Goal: Transaction & Acquisition: Subscribe to service/newsletter

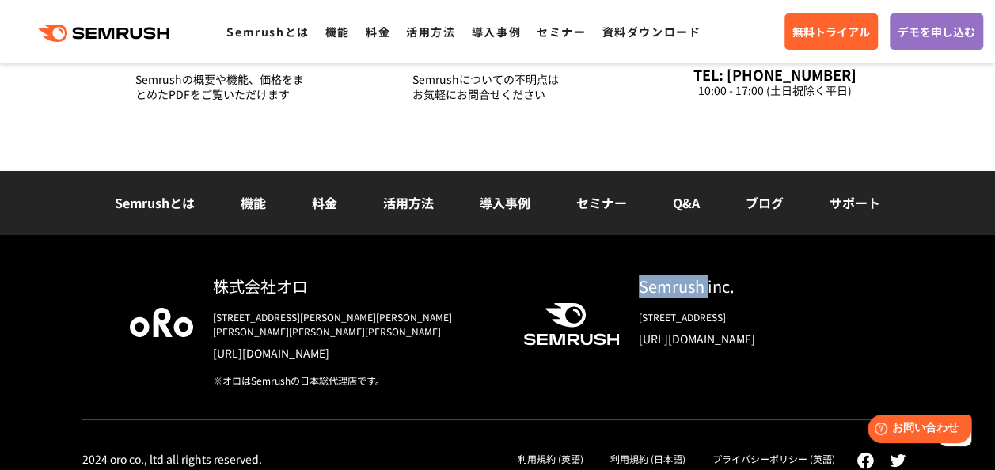
drag, startPoint x: 706, startPoint y: 287, endPoint x: 646, endPoint y: 296, distance: 60.8
click at [644, 294] on div "Semrush inc." at bounding box center [752, 286] width 227 height 23
drag, startPoint x: 646, startPoint y: 296, endPoint x: 629, endPoint y: 290, distance: 17.8
click at [629, 290] on div "Semrush inc. 800 Boylston Street Suite 2475 Boston, MA 02199 https://www.semrus…" at bounding box center [742, 317] width 247 height 85
drag, startPoint x: 636, startPoint y: 289, endPoint x: 700, endPoint y: 290, distance: 64.1
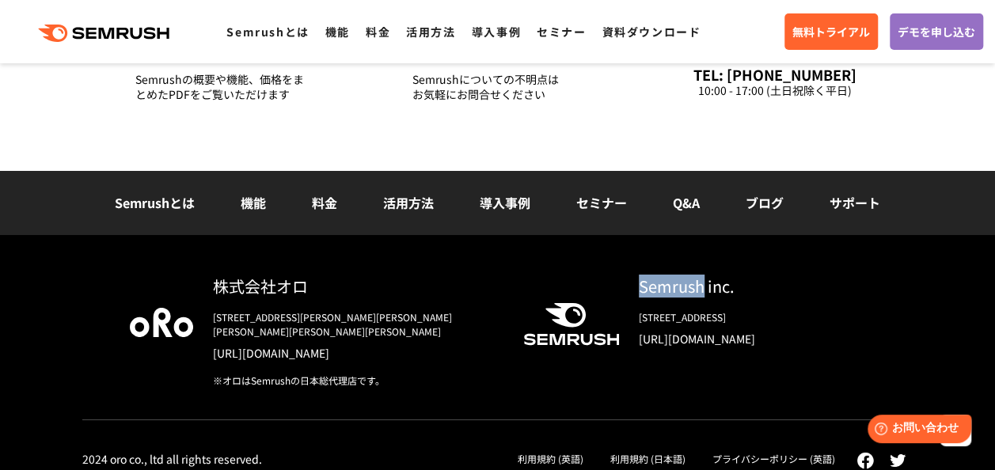
click at [700, 290] on div "Semrush inc. 800 Boylston Street Suite 2475 Boston, MA 02199 https://www.semrus…" at bounding box center [742, 317] width 247 height 85
copy div "Semrush"
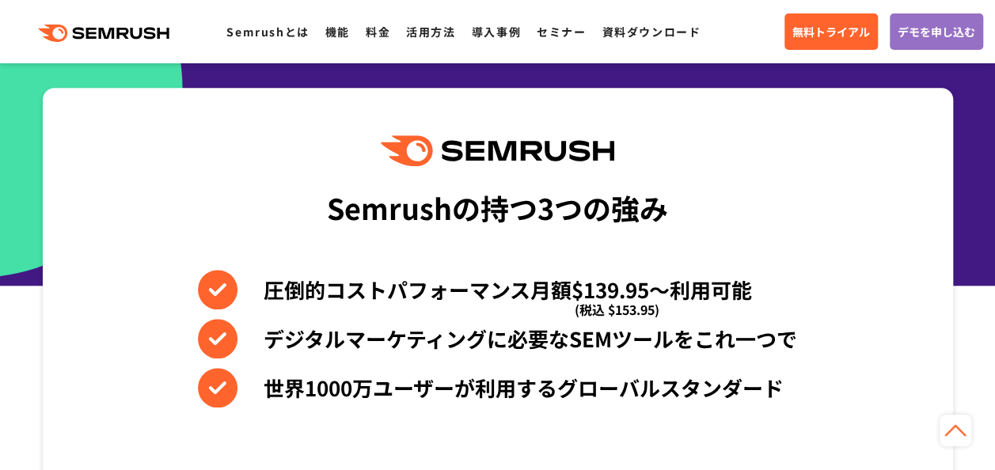
scroll to position [597, 0]
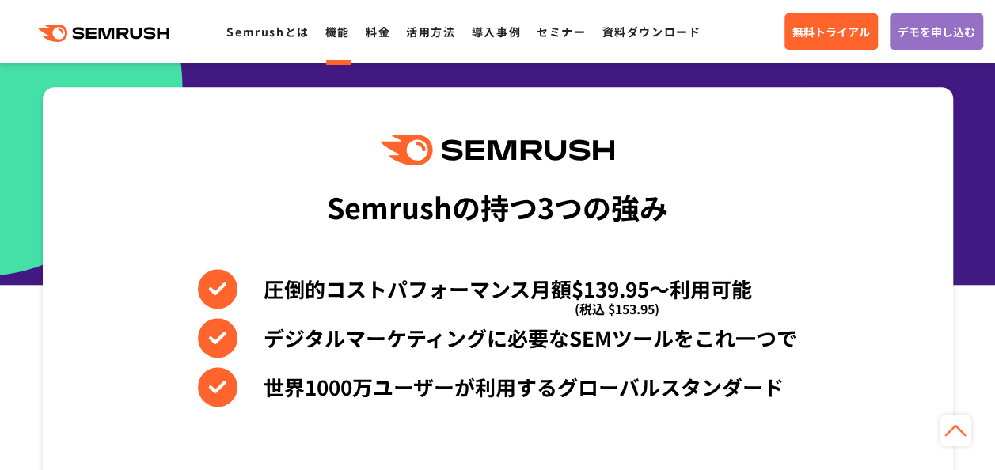
click at [340, 36] on link "機能" at bounding box center [337, 32] width 25 height 16
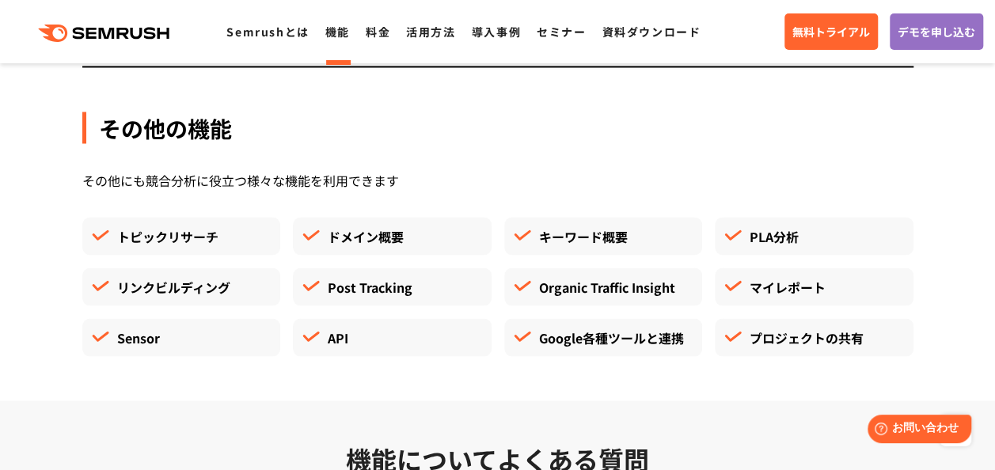
scroll to position [4348, 0]
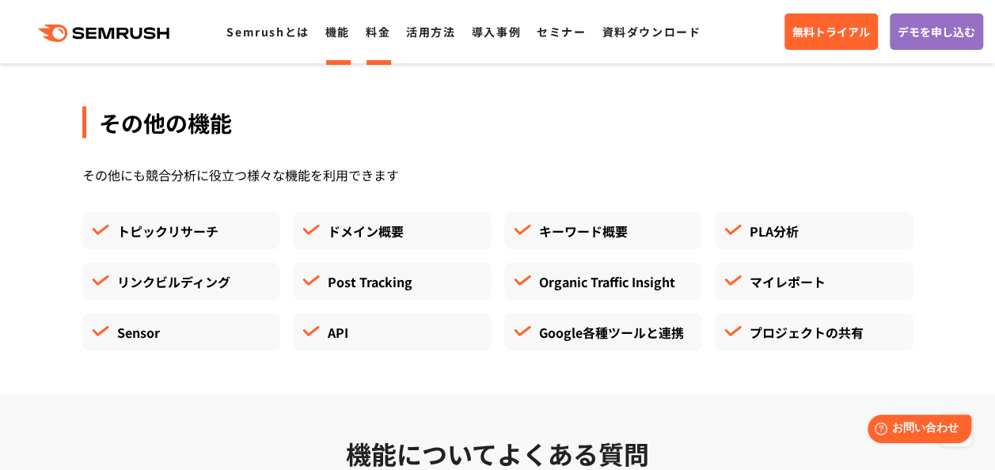
click at [384, 24] on li "料金" at bounding box center [378, 31] width 25 height 21
click at [388, 38] on link "料金" at bounding box center [378, 32] width 25 height 16
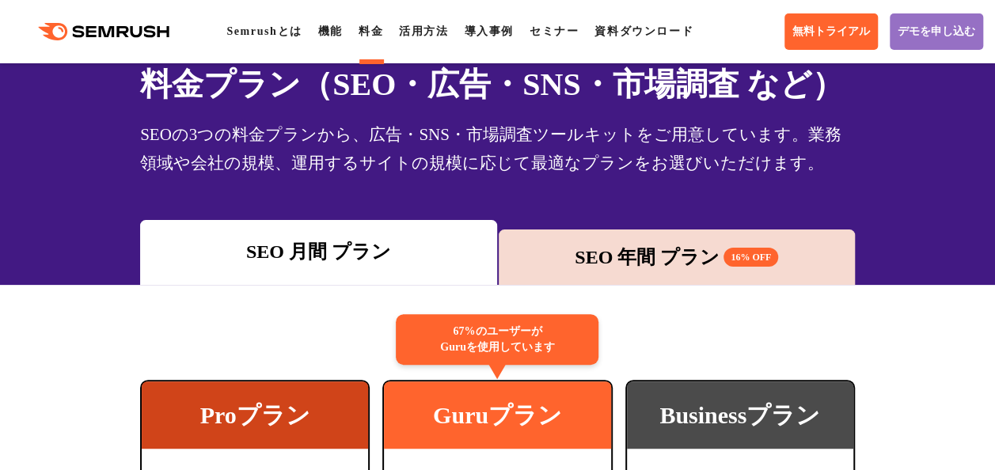
scroll to position [74, 0]
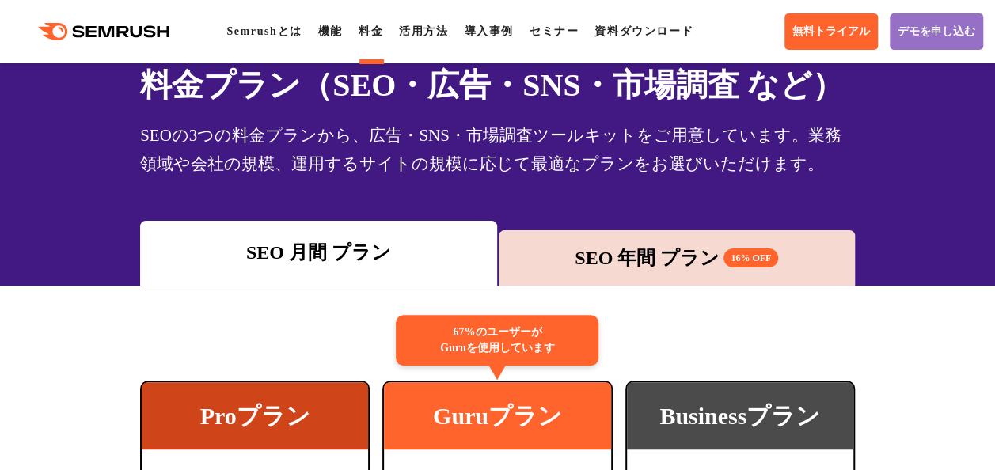
click at [741, 252] on span "16% OFF" at bounding box center [750, 257] width 55 height 19
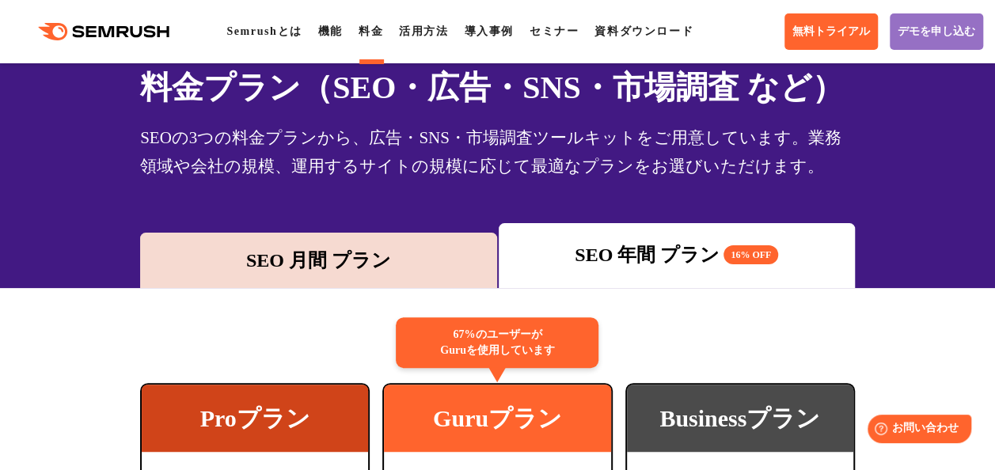
scroll to position [84, 0]
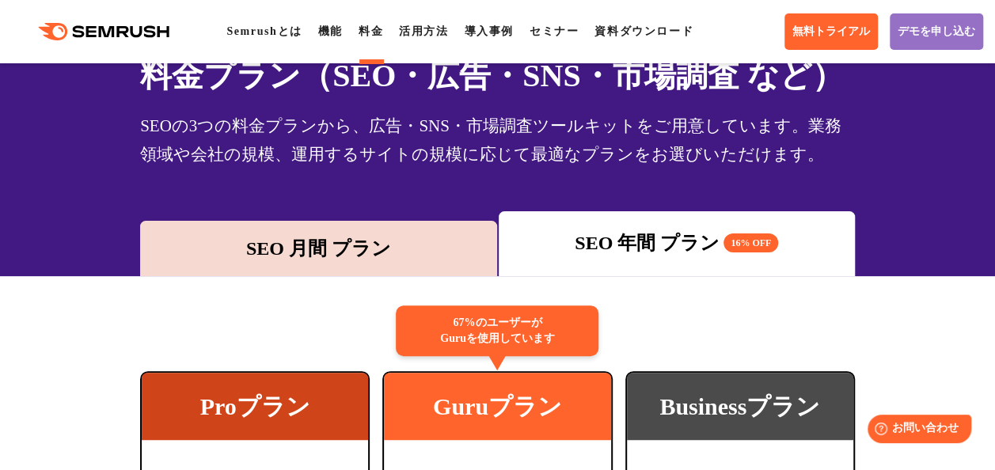
click at [408, 255] on div "SEO 月間 プラン" at bounding box center [318, 248] width 340 height 28
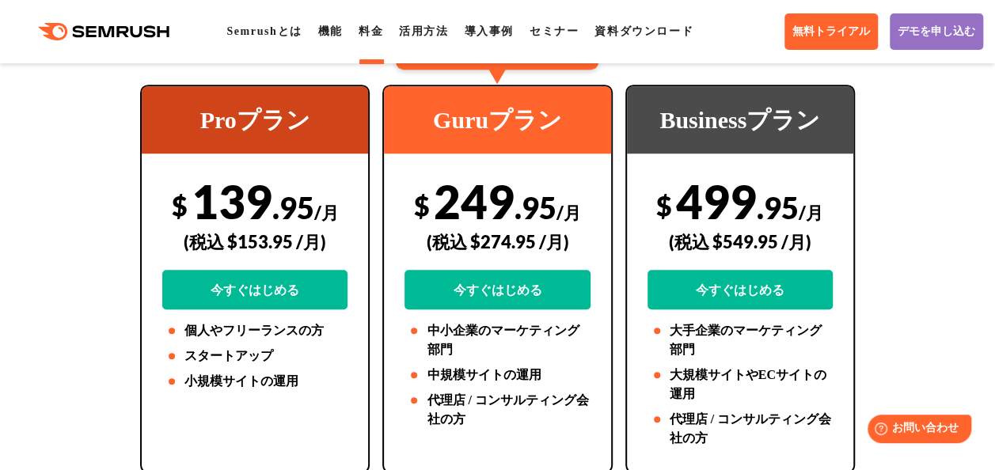
scroll to position [373, 0]
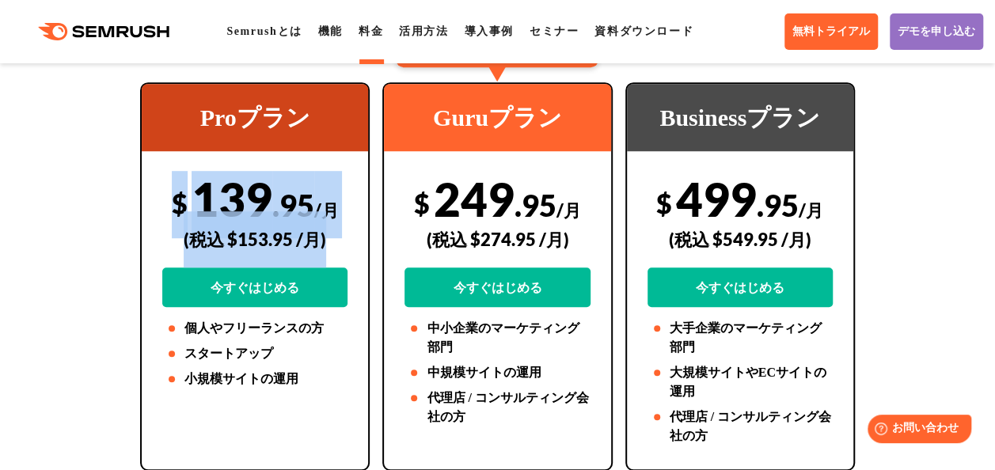
drag, startPoint x: 332, startPoint y: 241, endPoint x: 170, endPoint y: 210, distance: 165.1
click at [170, 210] on div "$ 139 .95 /月 (税込 $153.95 /月) 今すぐはじめる" at bounding box center [254, 239] width 185 height 136
drag, startPoint x: 170, startPoint y: 210, endPoint x: 81, endPoint y: 209, distance: 88.6
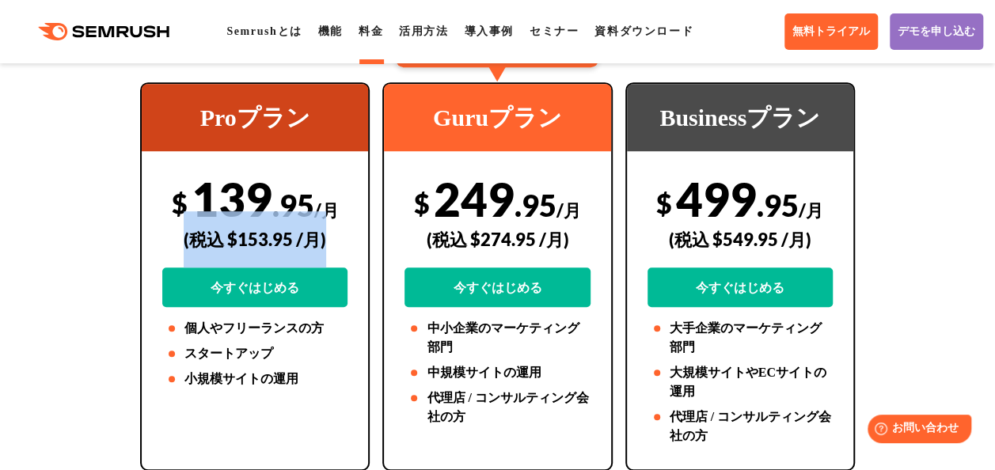
drag, startPoint x: 345, startPoint y: 237, endPoint x: 180, endPoint y: 240, distance: 165.4
click at [180, 240] on div "(税込 $153.95 /月)" at bounding box center [254, 239] width 185 height 56
drag, startPoint x: 180, startPoint y: 240, endPoint x: 97, endPoint y: 246, distance: 83.3
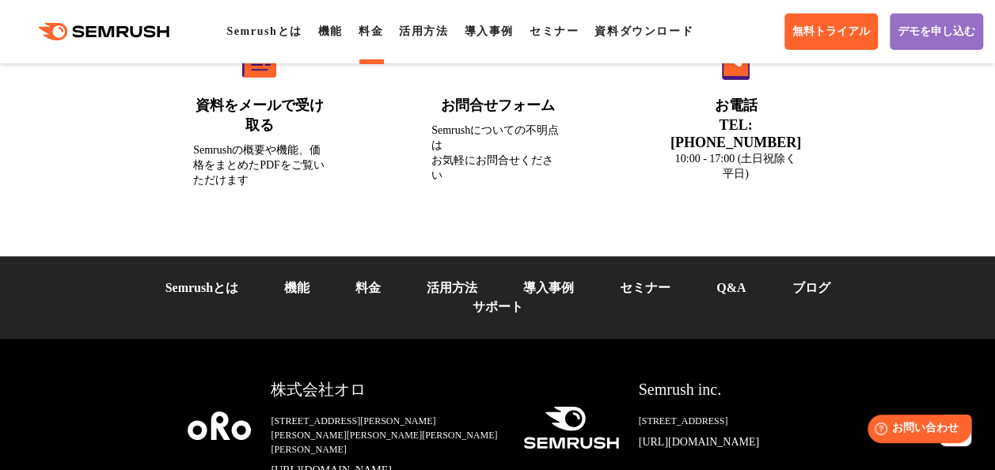
scroll to position [5967, 0]
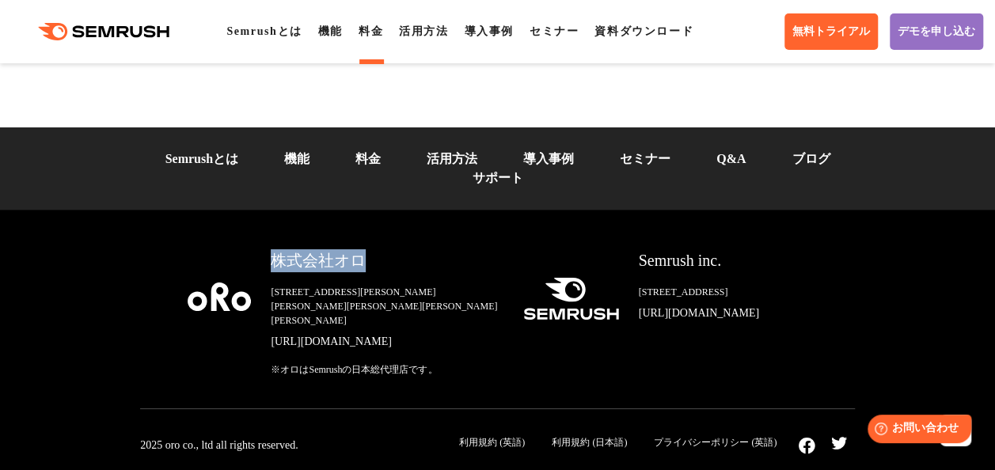
drag, startPoint x: 277, startPoint y: 234, endPoint x: 366, endPoint y: 234, distance: 89.4
click at [366, 249] on div "株式会社オロ" at bounding box center [384, 260] width 226 height 23
drag, startPoint x: 366, startPoint y: 234, endPoint x: 400, endPoint y: 290, distance: 65.0
click at [400, 334] on link "[URL][DOMAIN_NAME]" at bounding box center [384, 342] width 226 height 16
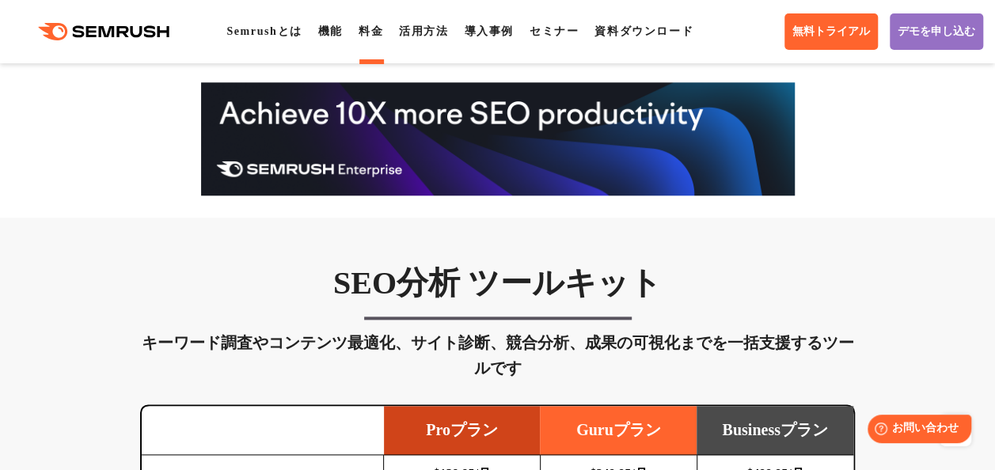
scroll to position [0, 0]
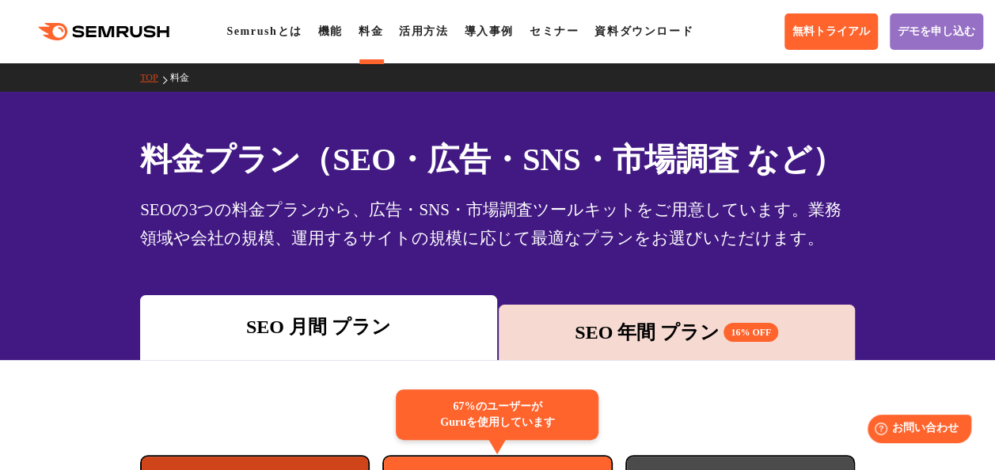
click at [255, 43] on div ".cls {fill: #FF642D;} .cls {fill: #FF642D;} Semrushとは 機能 料金 活用方法 導入事例 セミナー 資料ダウ…" at bounding box center [497, 31] width 995 height 47
click at [263, 35] on link "Semrushとは" at bounding box center [263, 31] width 75 height 12
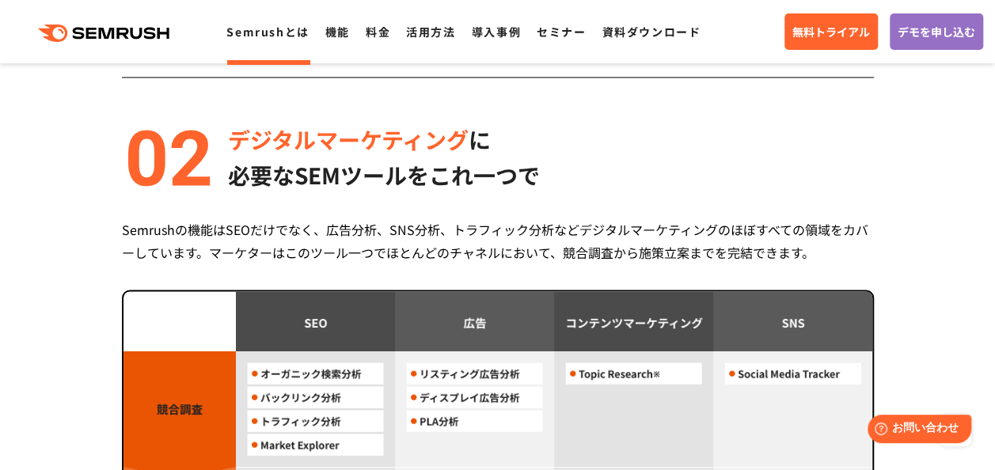
click at [252, 30] on link "Semrushとは" at bounding box center [267, 32] width 82 height 16
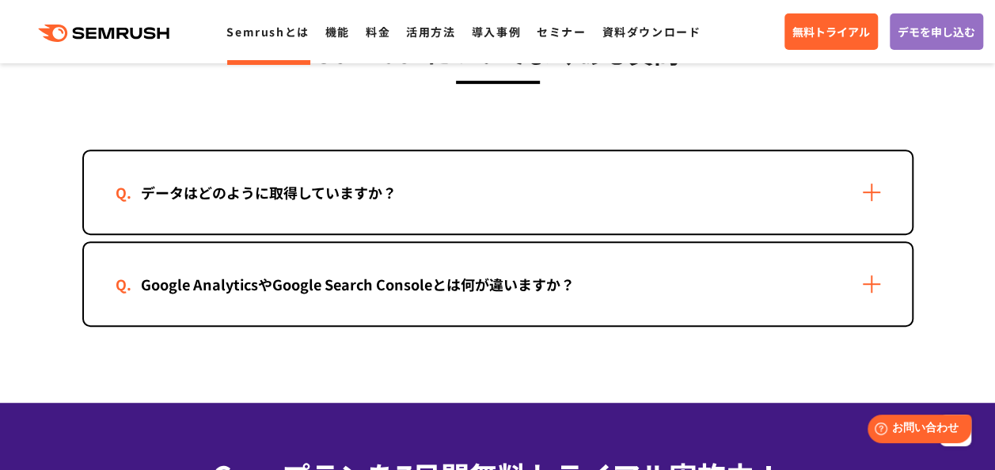
scroll to position [3272, 0]
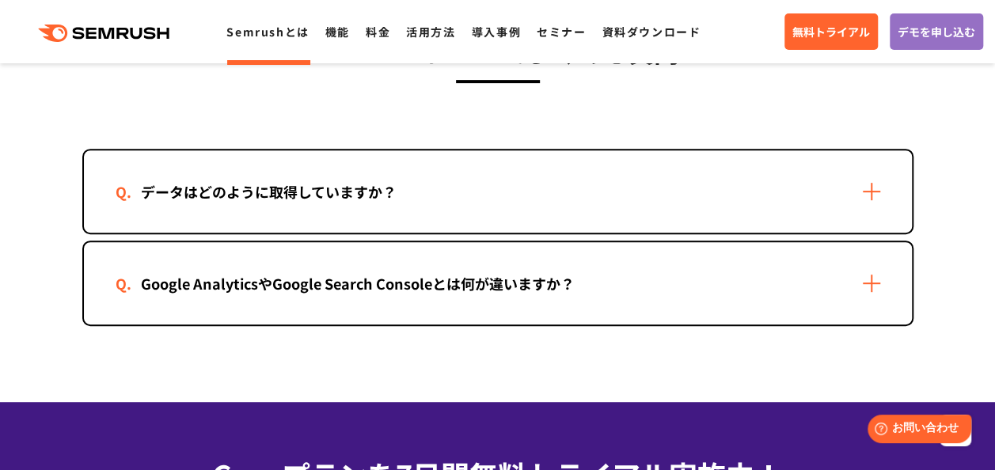
click at [642, 256] on div "Google AnalyticsやGoogle Search Consoleとは何が違いますか？" at bounding box center [498, 283] width 828 height 82
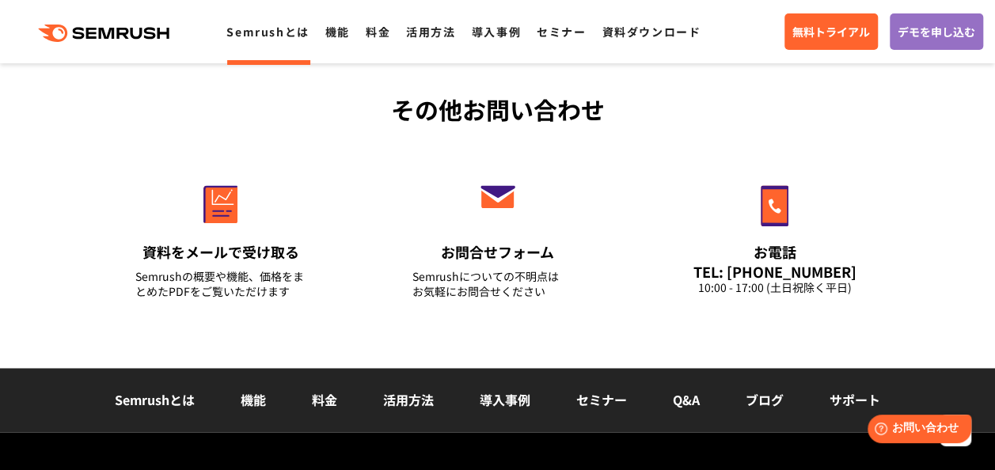
scroll to position [4041, 0]
